Goal: Information Seeking & Learning: Learn about a topic

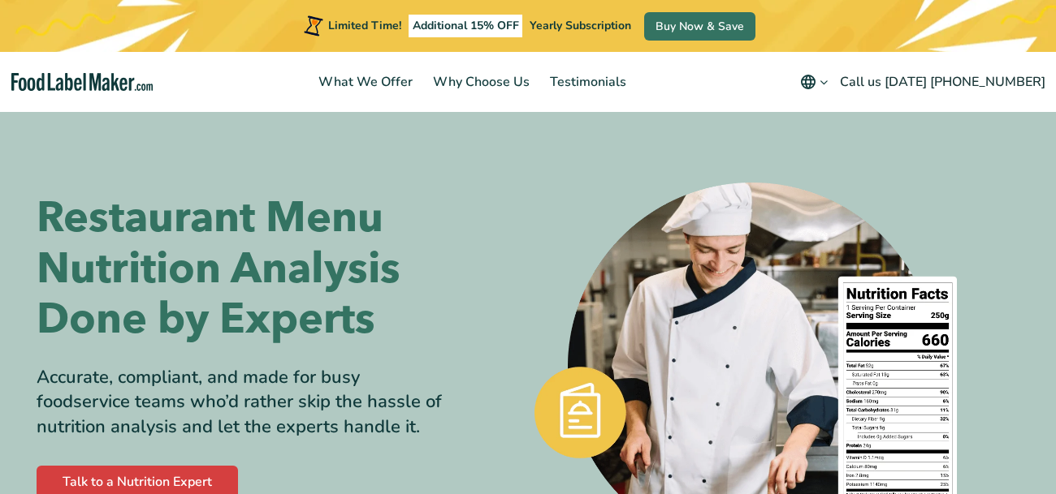
click at [702, 154] on div at bounding box center [745, 368] width 422 height 516
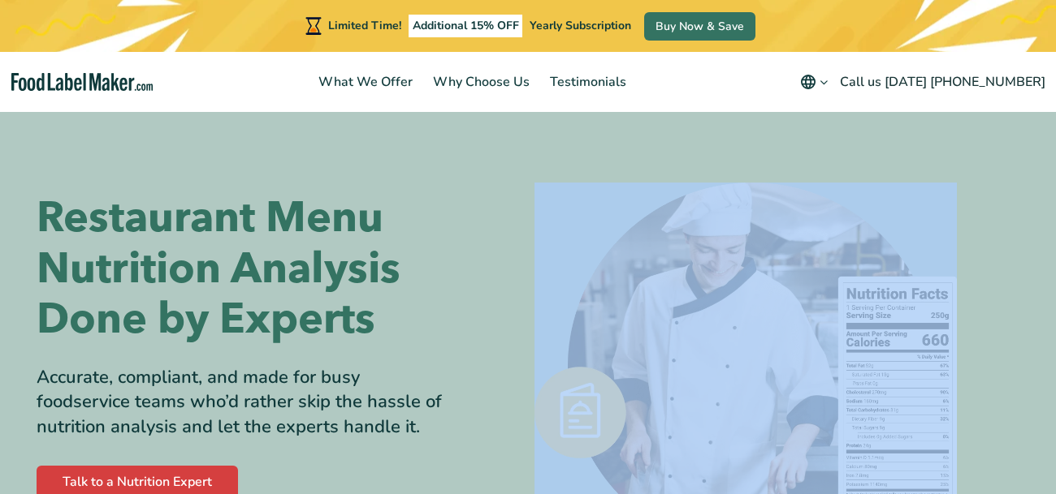
click at [701, 154] on div at bounding box center [745, 368] width 422 height 516
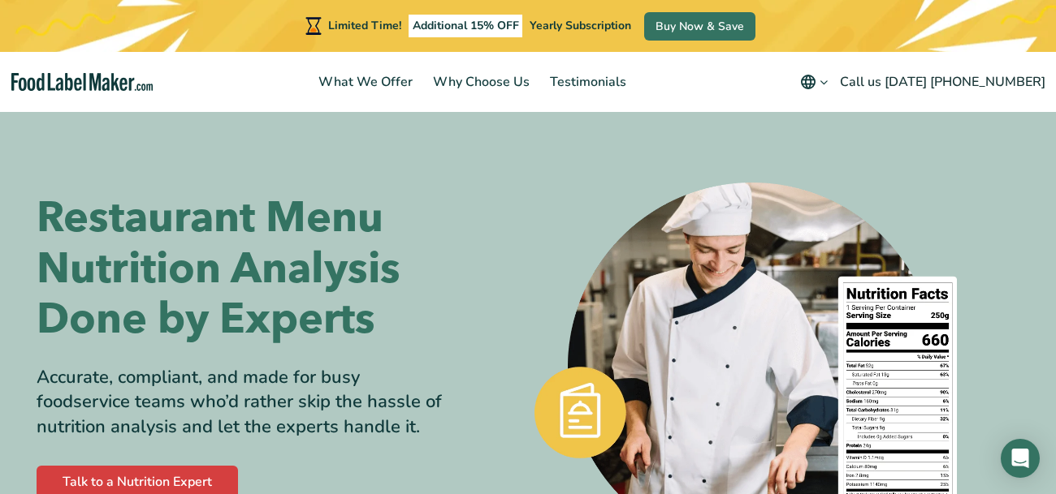
click at [864, 201] on img at bounding box center [745, 368] width 422 height 370
click at [91, 63] on nav "What We Offer Why Choose Us Testimonials English Español Français Deutsch Engli…" at bounding box center [528, 82] width 1056 height 60
click at [570, 21] on span "Yearly Subscription" at bounding box center [579, 25] width 101 height 15
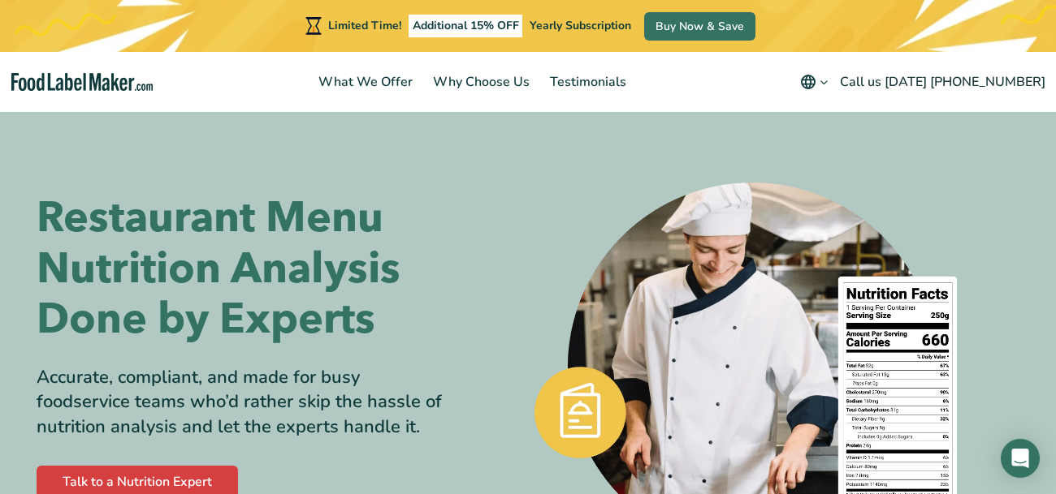
click at [830, 82] on icon "Change language" at bounding box center [824, 82] width 12 height 12
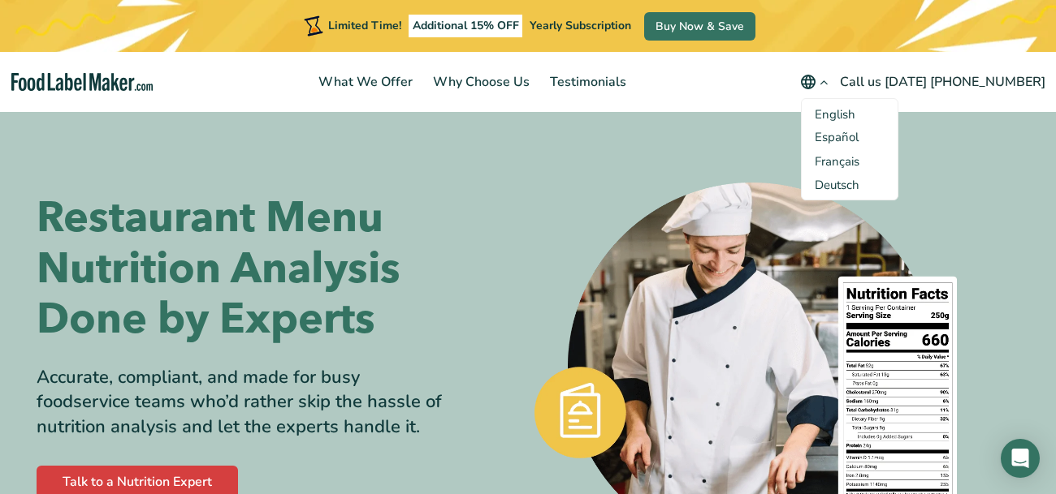
click at [732, 233] on img at bounding box center [745, 368] width 422 height 370
click at [771, 73] on nav "What We Offer Why Choose Us Testimonials English Español Français Deutsch Engli…" at bounding box center [528, 82] width 1056 height 60
click at [628, 416] on img at bounding box center [745, 368] width 422 height 370
click at [583, 447] on img at bounding box center [745, 368] width 422 height 370
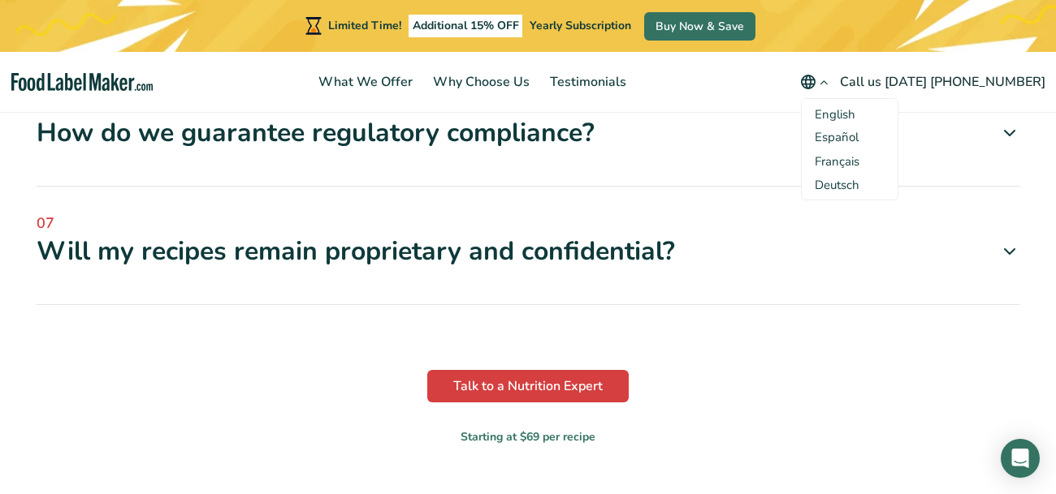
scroll to position [4096, 0]
